Goal: Information Seeking & Learning: Learn about a topic

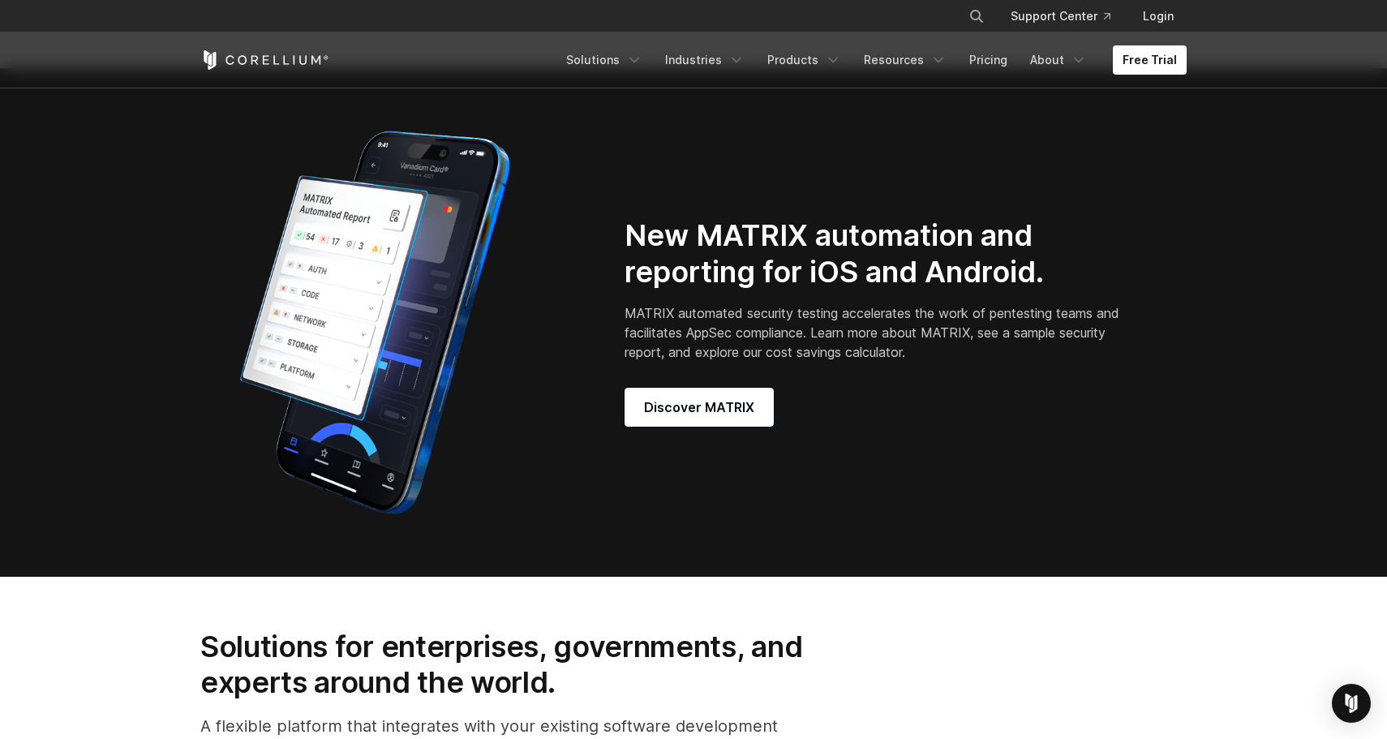
scroll to position [1401, 0]
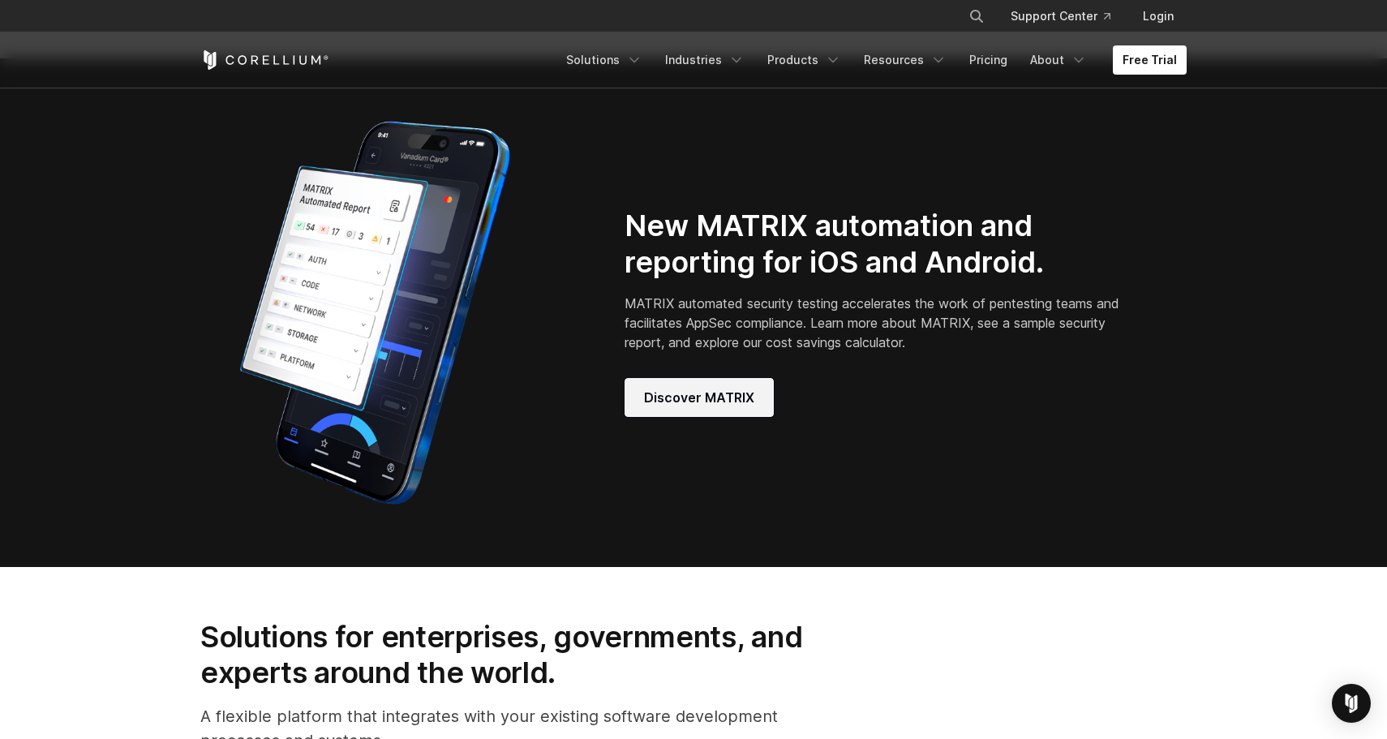
click at [748, 407] on span "Discover MATRIX" at bounding box center [699, 397] width 110 height 19
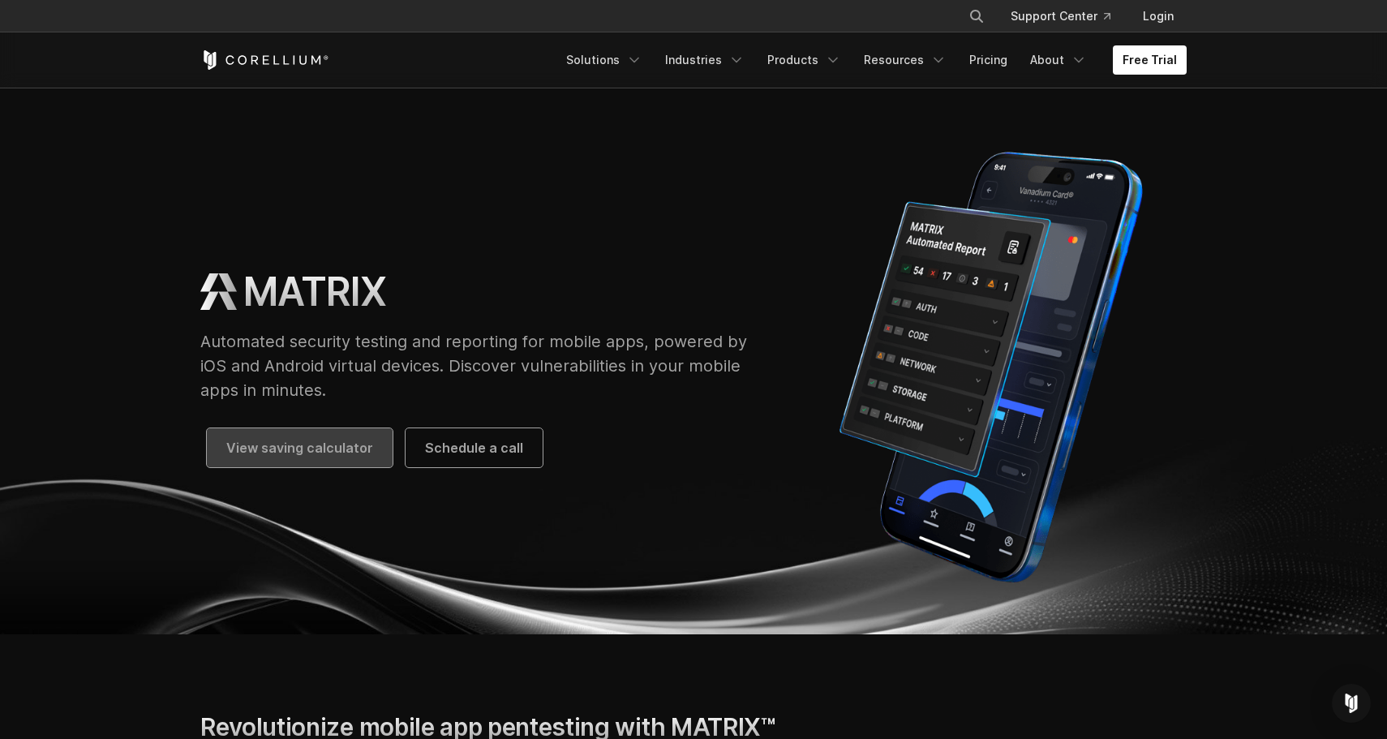
click at [322, 446] on span "View saving calculator" at bounding box center [299, 447] width 147 height 19
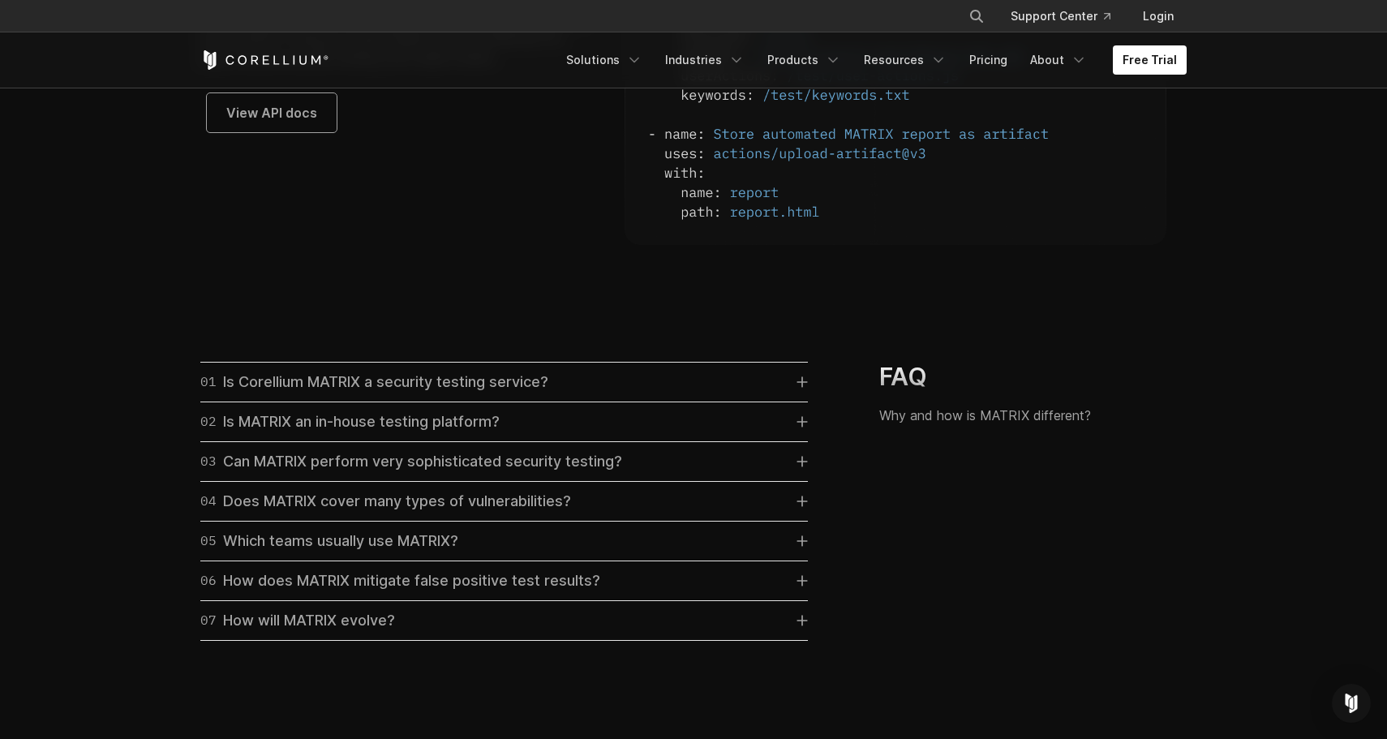
scroll to position [4649, 0]
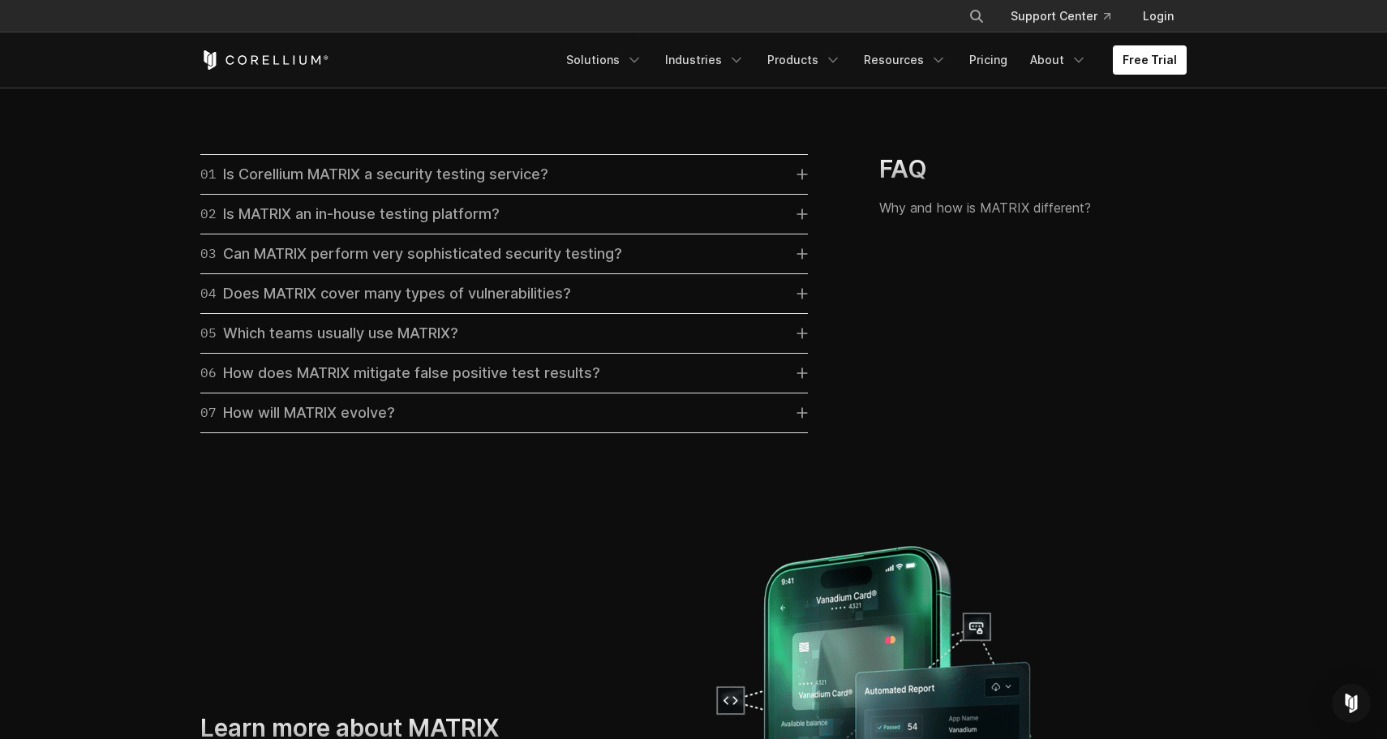
click at [797, 419] on icon at bounding box center [802, 412] width 11 height 11
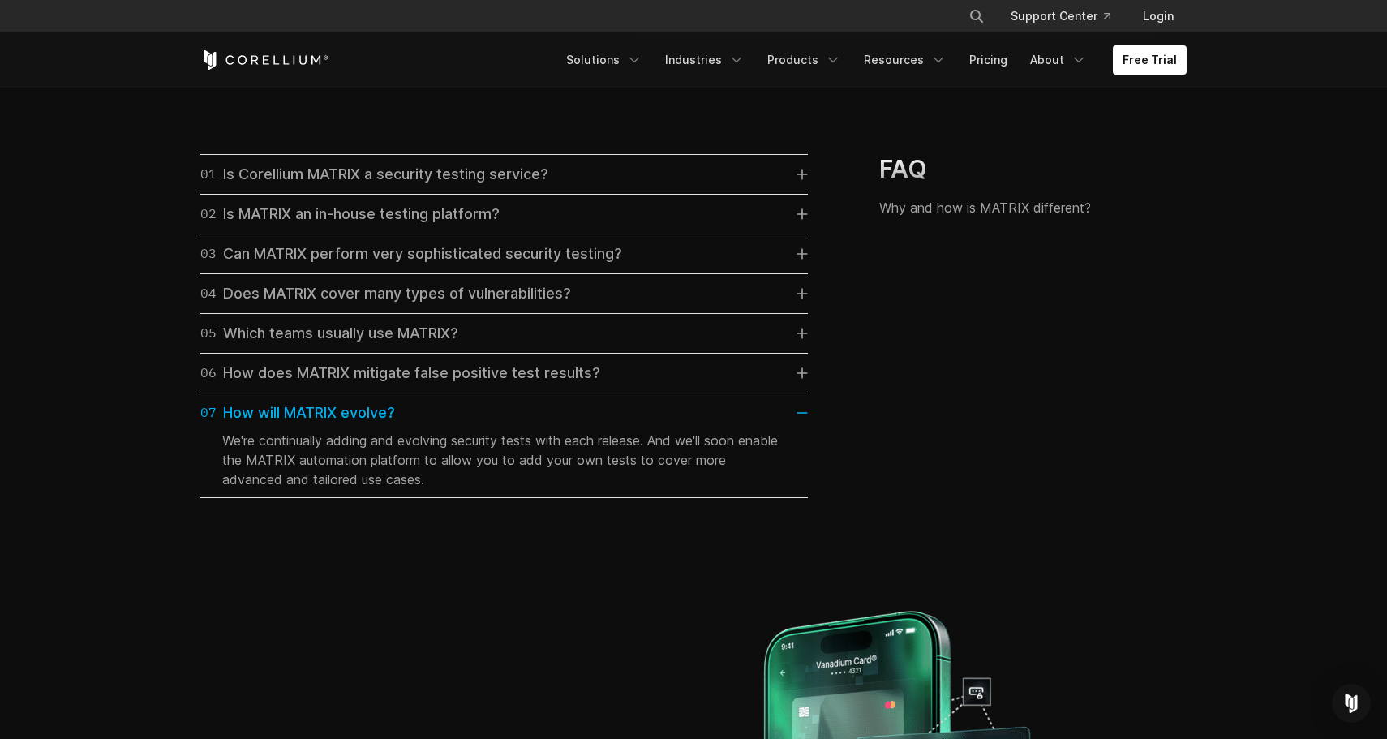
click at [797, 424] on link "07 How will MATRIX evolve?" at bounding box center [504, 413] width 608 height 23
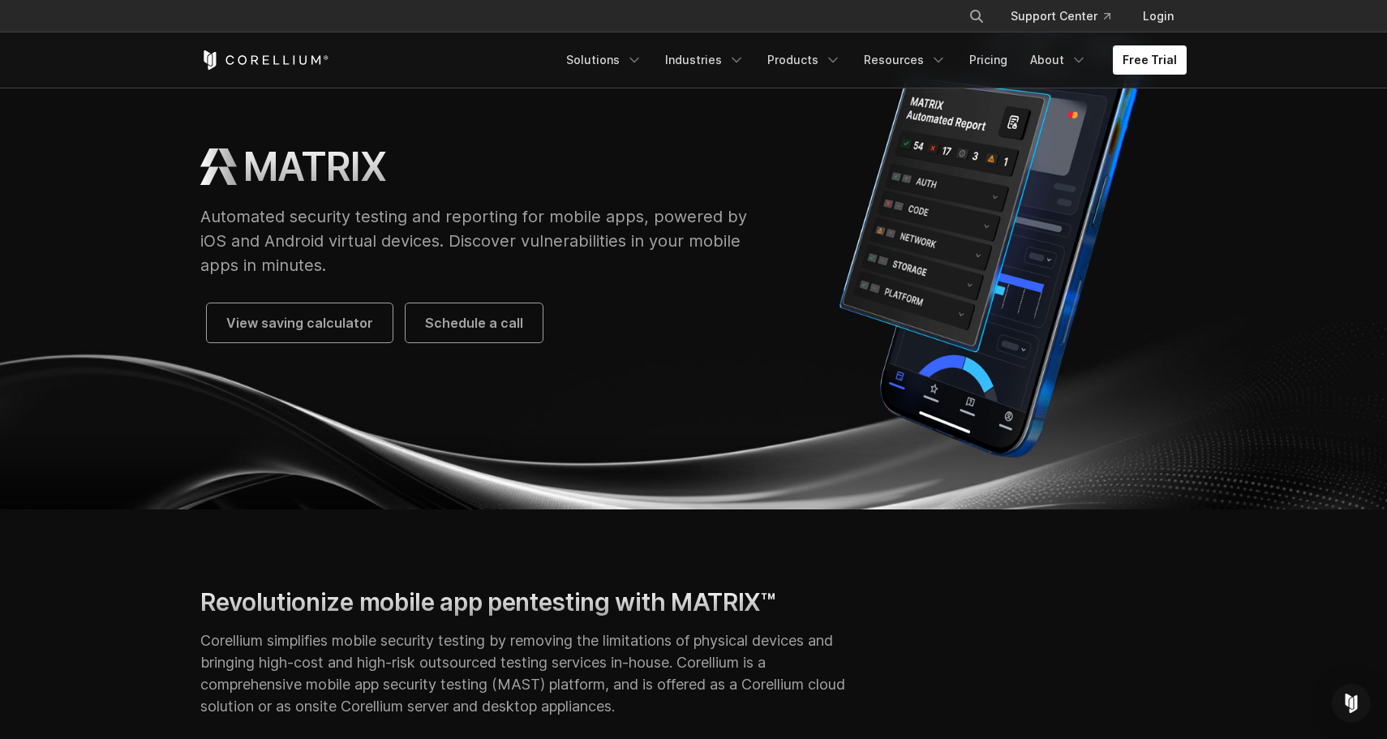
scroll to position [0, 0]
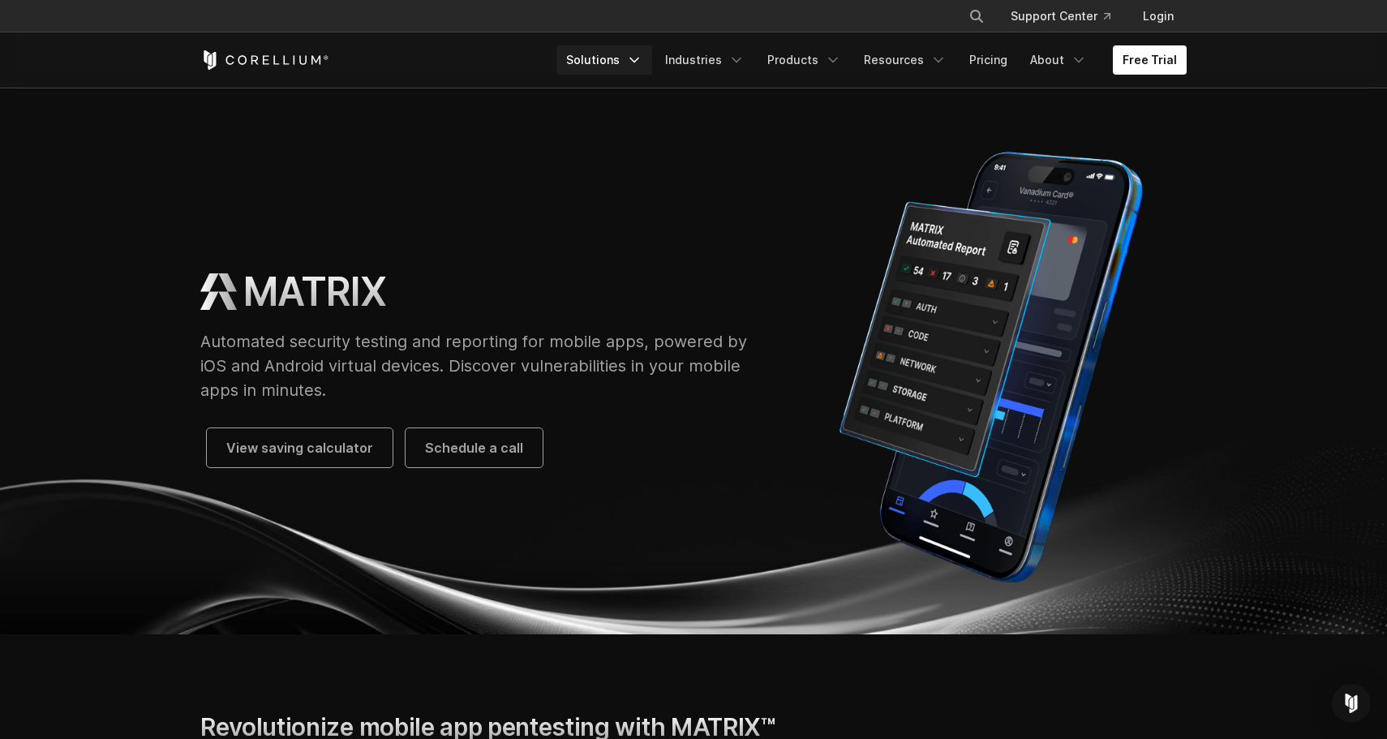
click at [643, 63] on icon "Navigation Menu" at bounding box center [634, 60] width 16 height 16
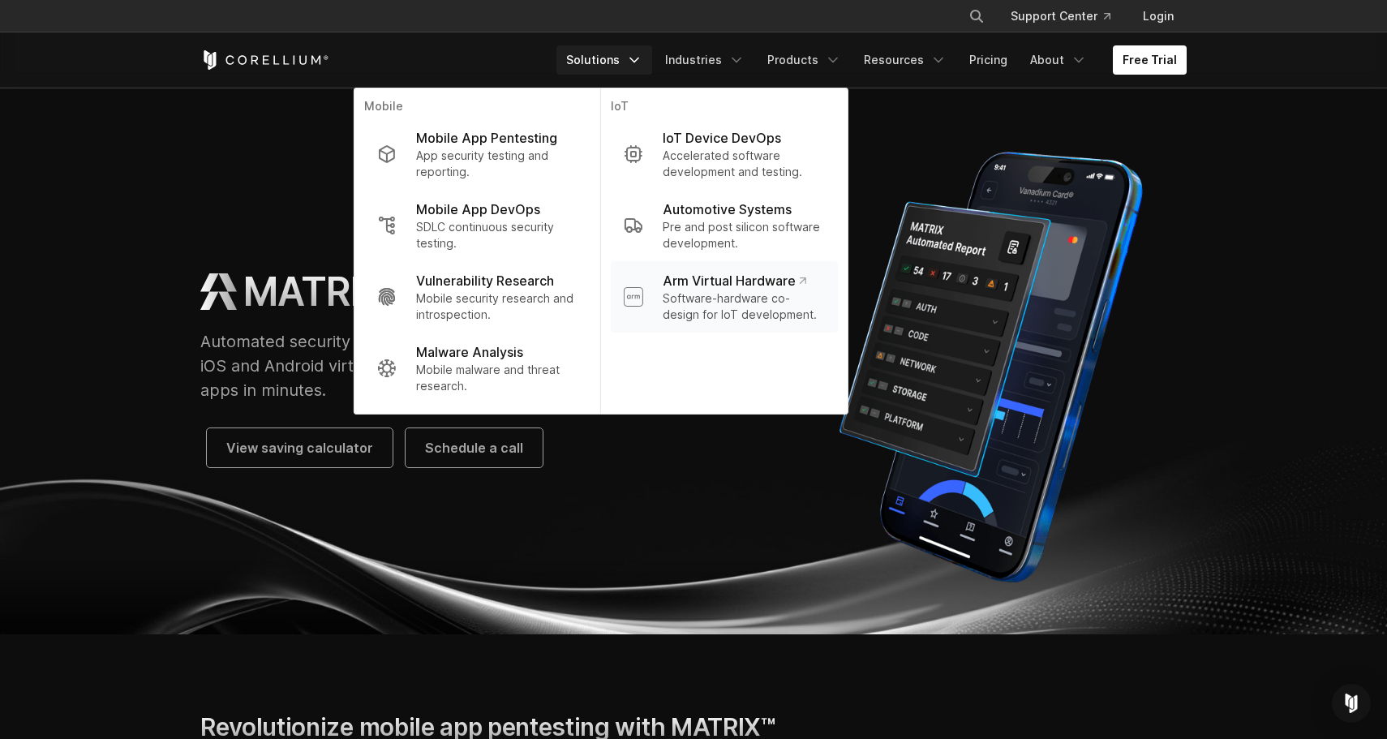
click at [802, 292] on p "Software-hardware co-design for IoT development." at bounding box center [744, 306] width 162 height 32
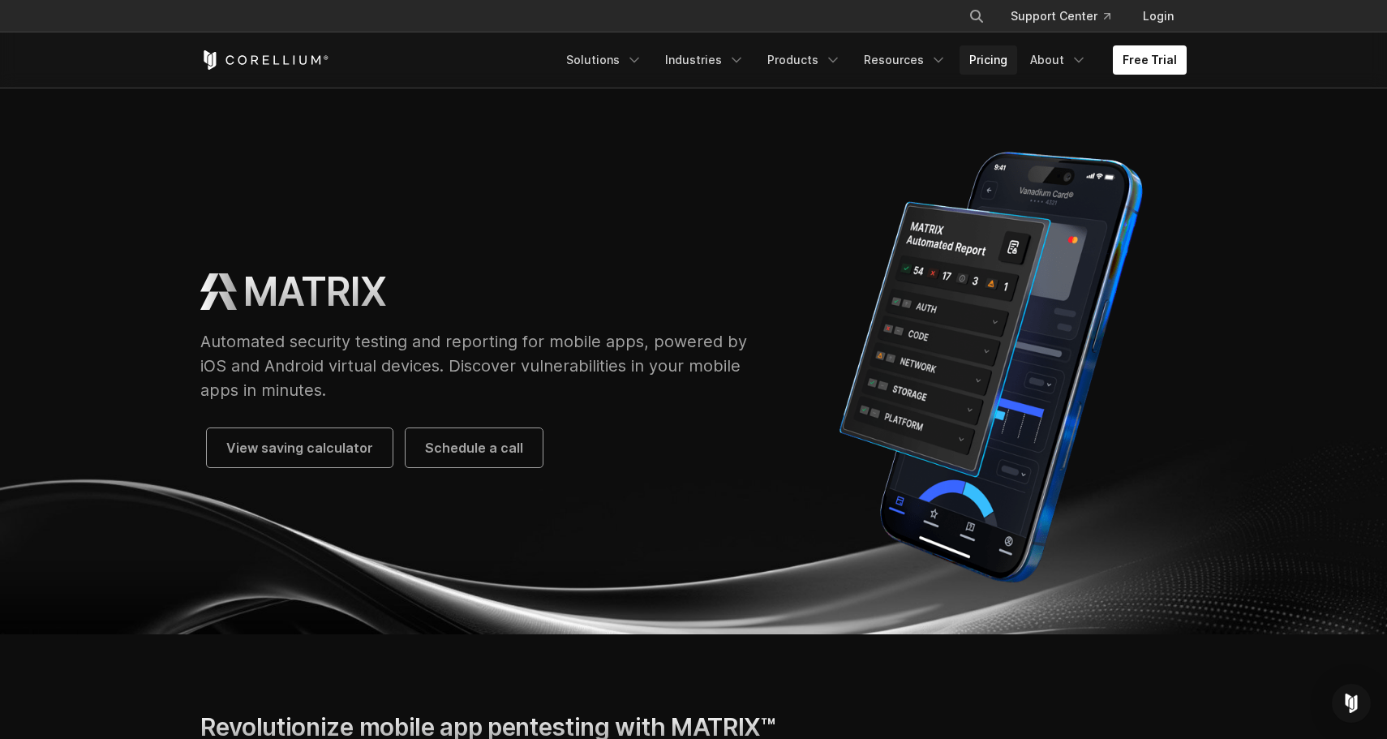
click at [987, 58] on link "Pricing" at bounding box center [989, 59] width 58 height 29
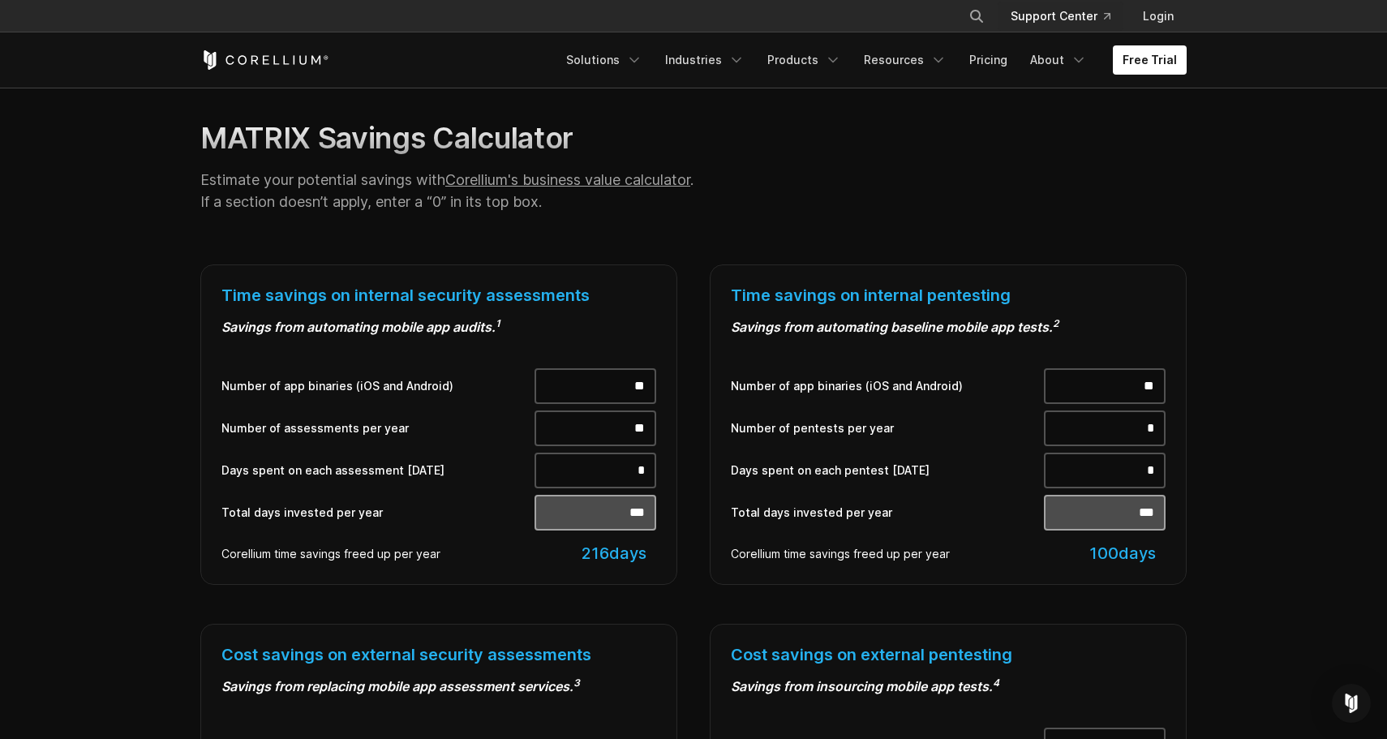
scroll to position [307, 0]
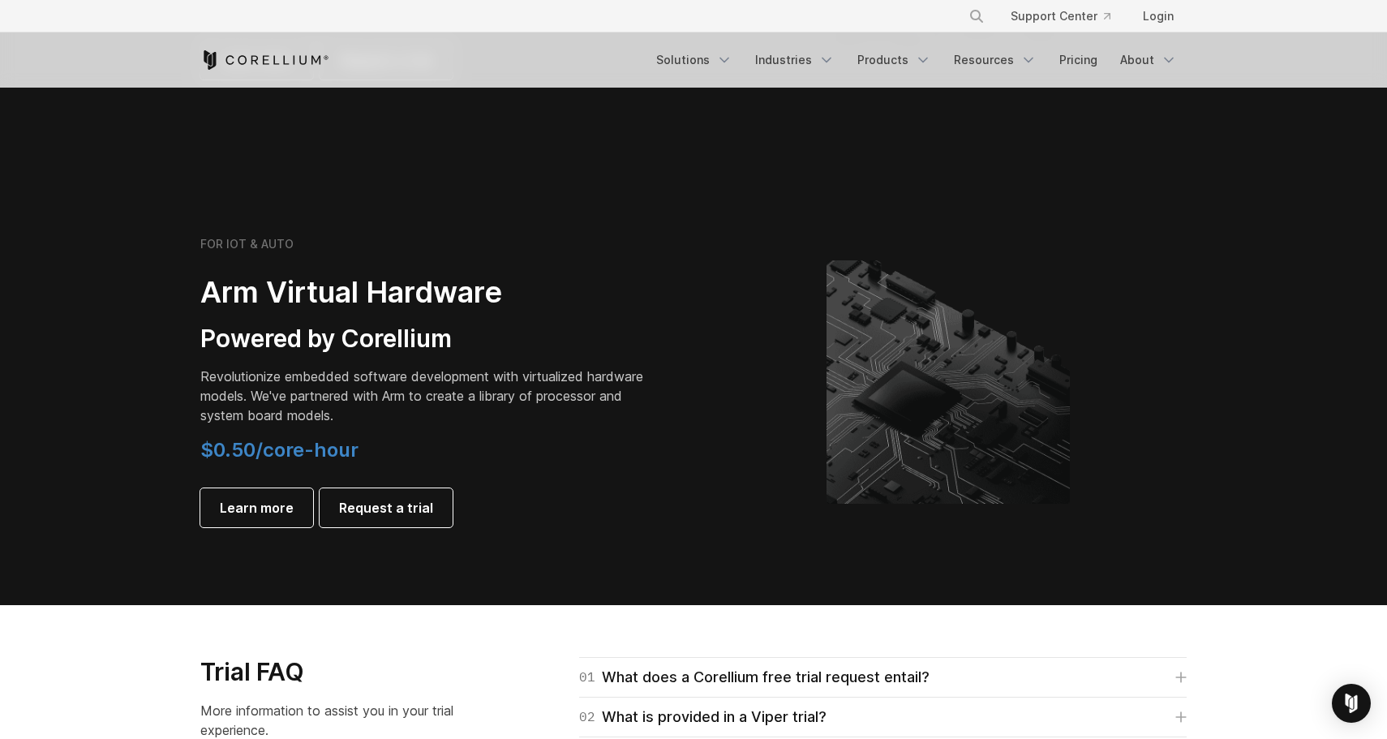
scroll to position [1882, 0]
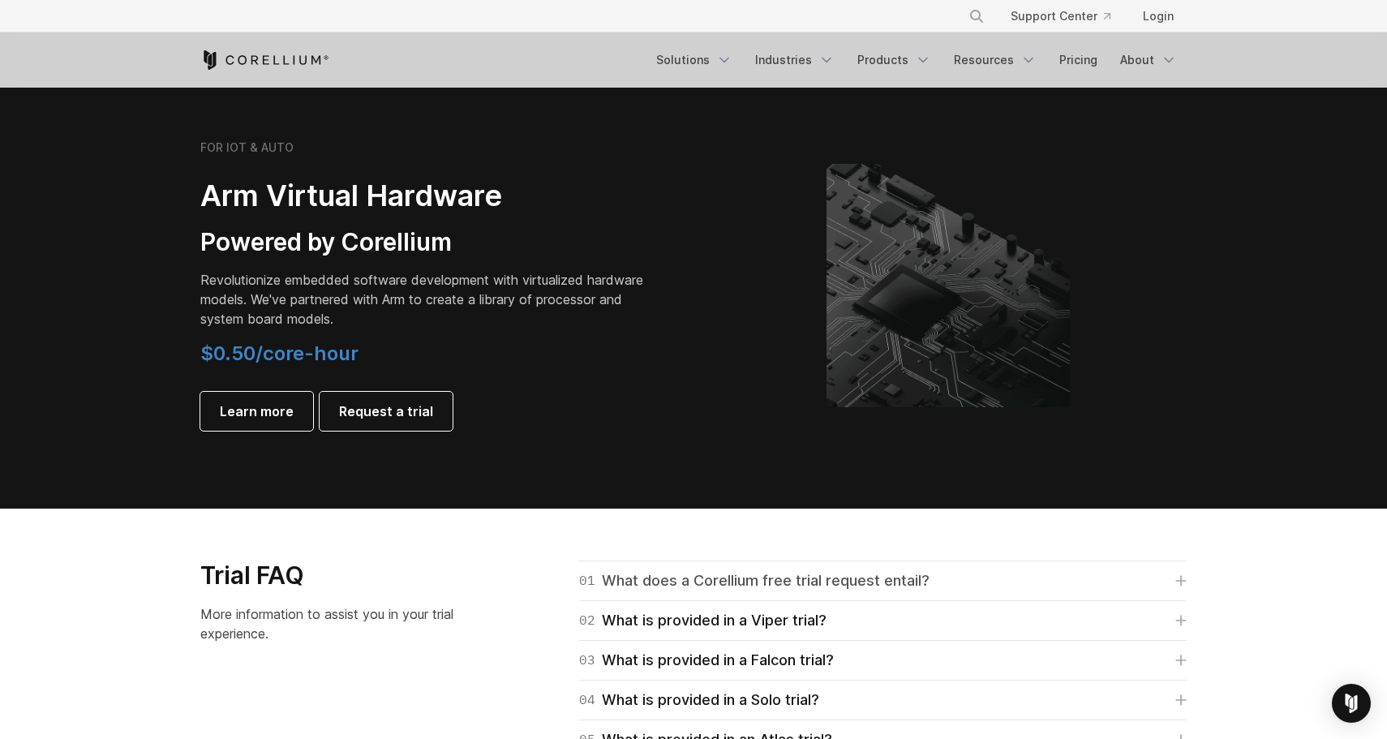
click at [633, 576] on div "01 What does a Corellium free trial request entail?" at bounding box center [754, 581] width 350 height 23
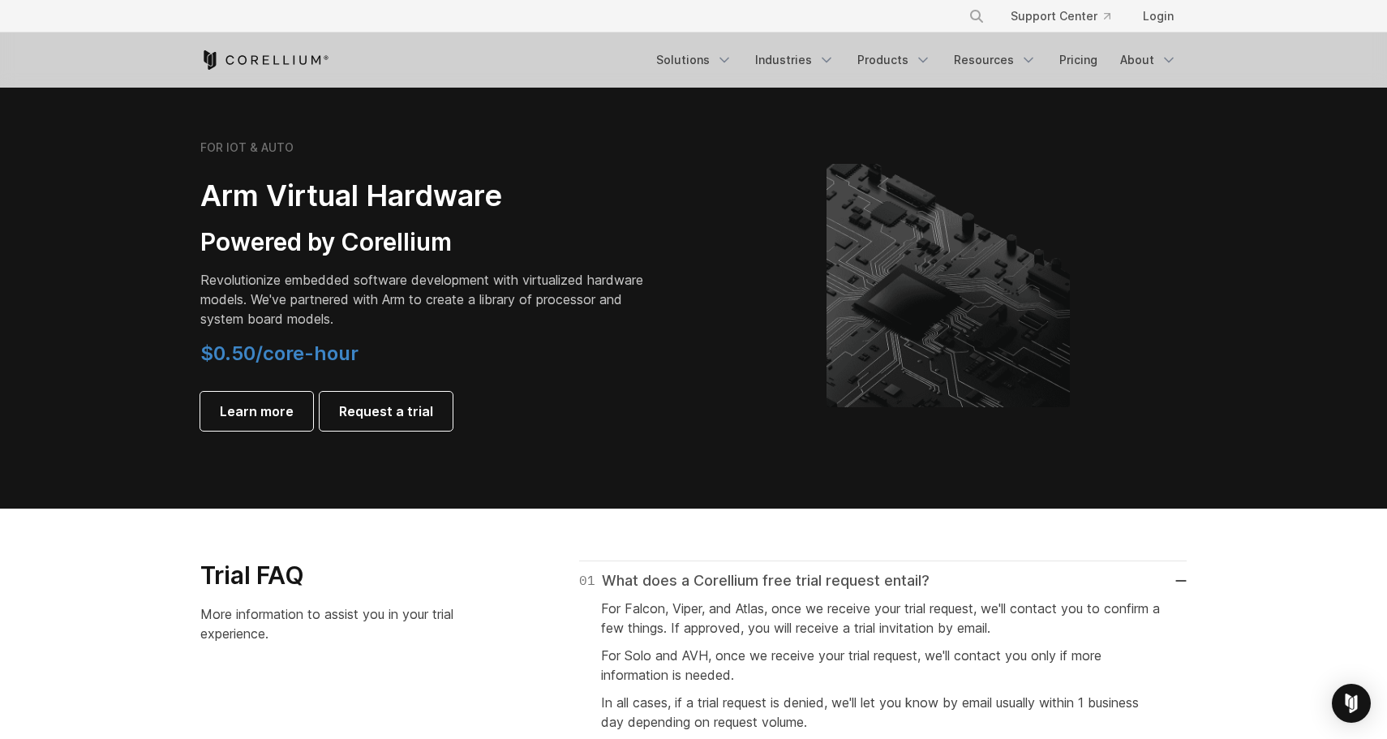
click at [633, 576] on div "01 What does a Corellium free trial request entail?" at bounding box center [754, 581] width 350 height 23
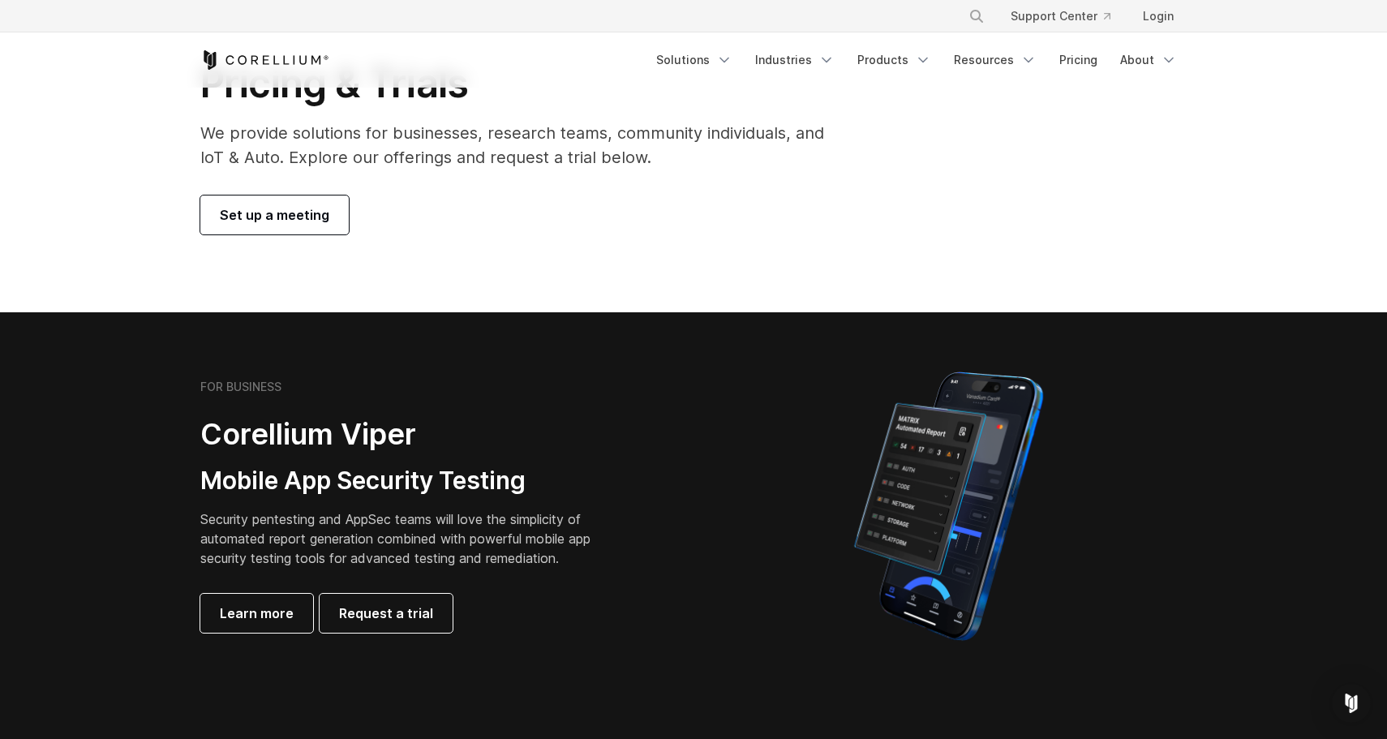
scroll to position [0, 0]
